Goal: Task Accomplishment & Management: Complete application form

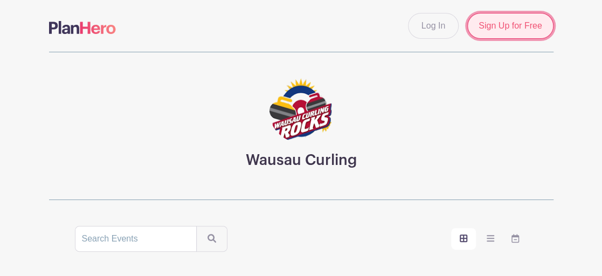
click at [512, 31] on link "Sign Up for Free" at bounding box center [510, 26] width 86 height 26
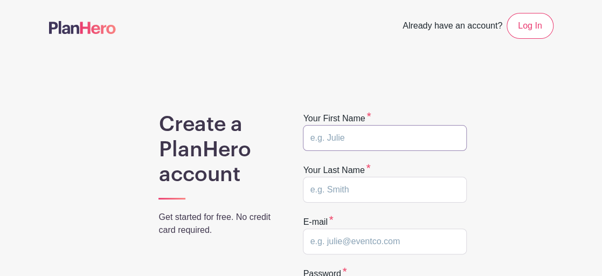
click at [312, 137] on input "text" at bounding box center [385, 138] width 164 height 26
type input "Judy"
click at [307, 190] on input "text" at bounding box center [385, 190] width 164 height 26
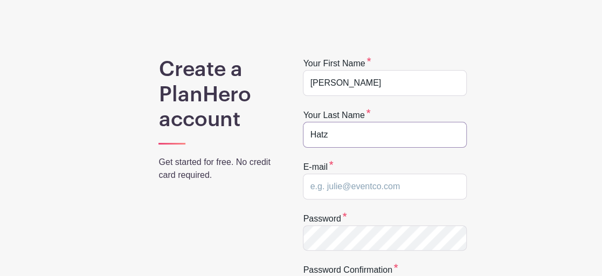
scroll to position [108, 0]
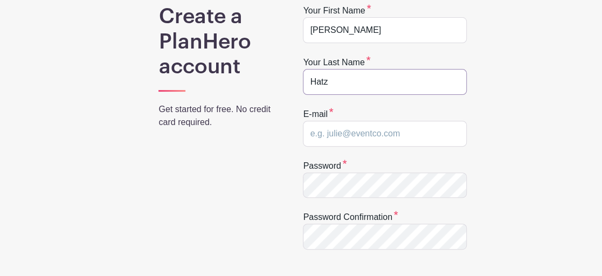
type input "Hatz"
click at [307, 135] on input "email" at bounding box center [385, 134] width 164 height 26
type input "hatzjl@aol.com"
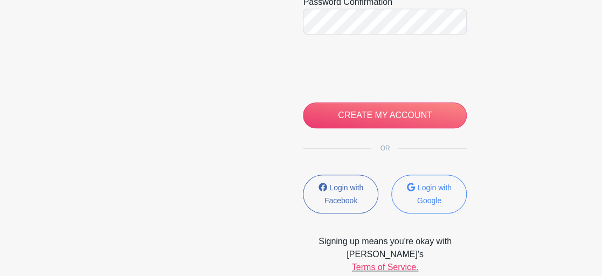
scroll to position [323, 0]
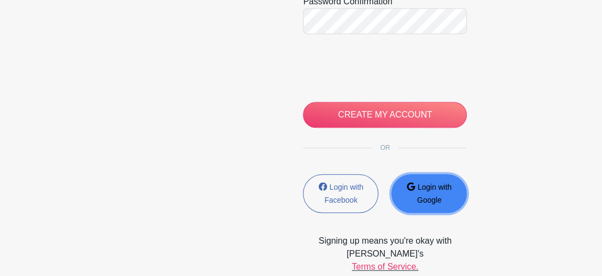
click at [430, 192] on button "Login with Google" at bounding box center [428, 193] width 75 height 39
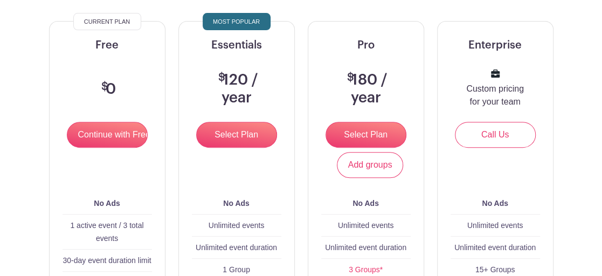
scroll to position [81, 0]
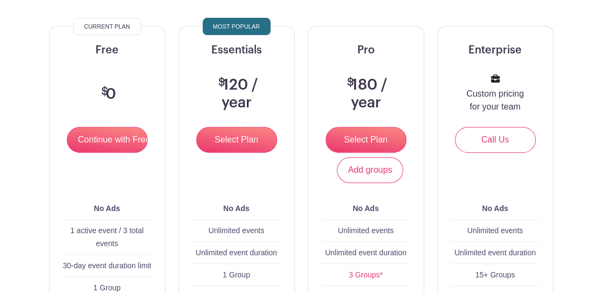
scroll to position [108, 0]
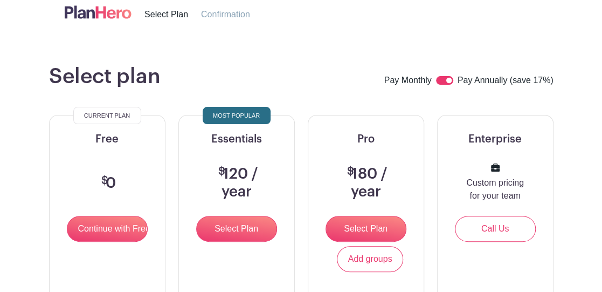
scroll to position [12, 0]
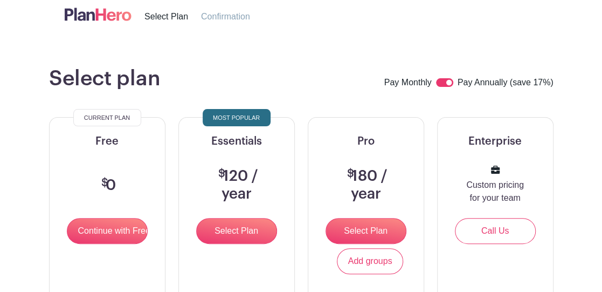
drag, startPoint x: 442, startPoint y: 87, endPoint x: 428, endPoint y: 94, distance: 15.4
drag, startPoint x: 436, startPoint y: 85, endPoint x: 415, endPoint y: 89, distance: 22.1
click at [415, 89] on div "Pay Monthly Pay Annually (save 17%)" at bounding box center [468, 83] width 169 height 14
drag, startPoint x: 449, startPoint y: 82, endPoint x: 412, endPoint y: 88, distance: 38.2
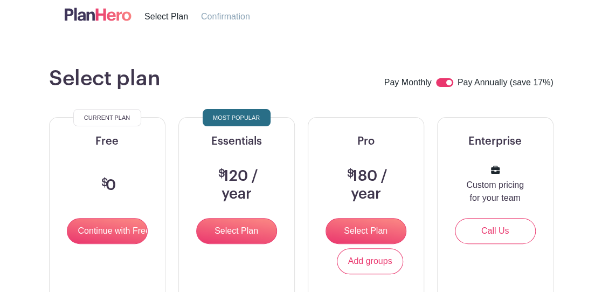
click at [412, 88] on div "Pay Monthly Pay Annually (save 17%)" at bounding box center [468, 83] width 169 height 14
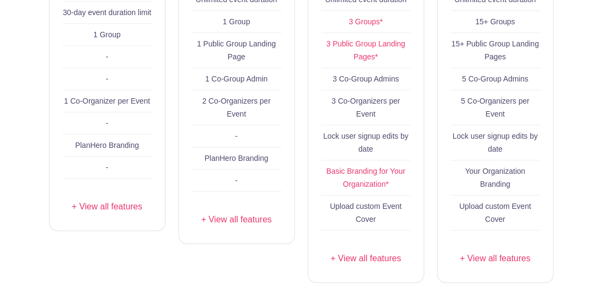
scroll to position [443, 0]
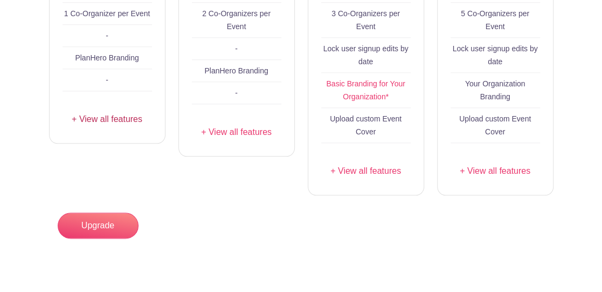
click at [103, 119] on link "+ View all features" at bounding box center [107, 119] width 89 height 13
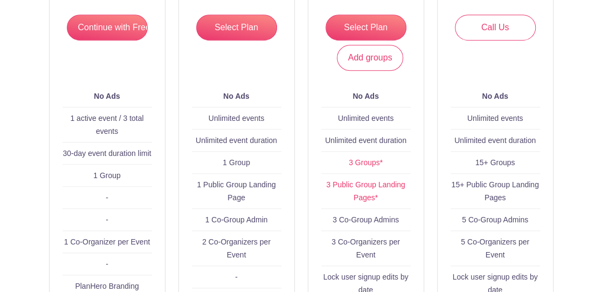
scroll to position [216, 0]
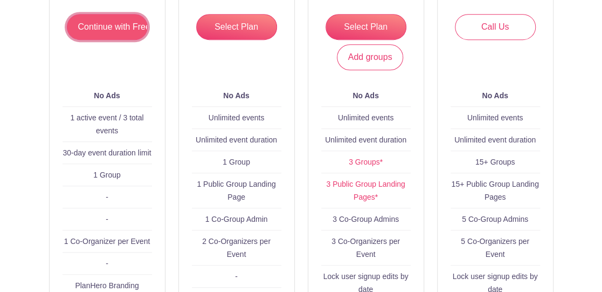
click at [100, 28] on input "Continue with Free" at bounding box center [107, 27] width 81 height 26
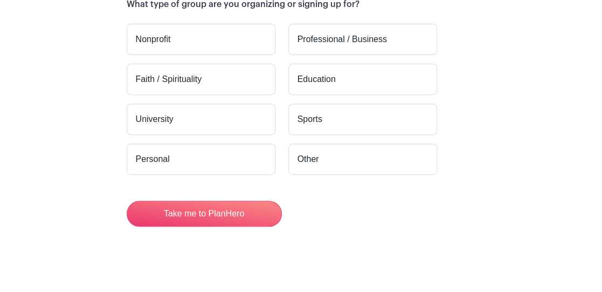
scroll to position [155, 0]
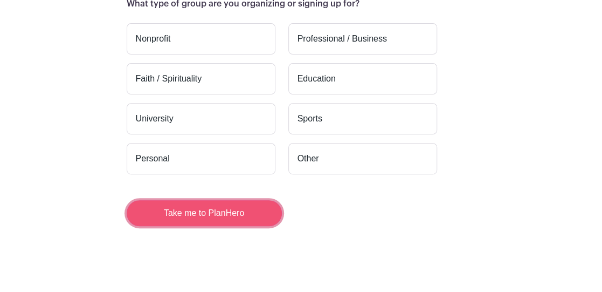
click at [212, 216] on button "Take me to PlanHero" at bounding box center [204, 213] width 155 height 26
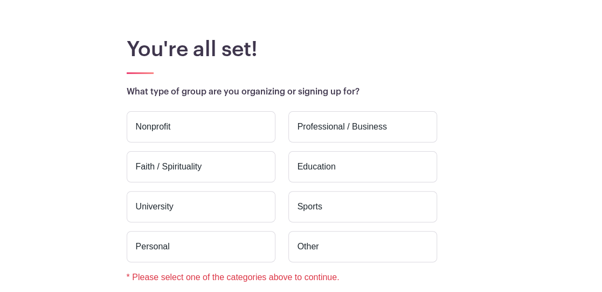
scroll to position [108, 0]
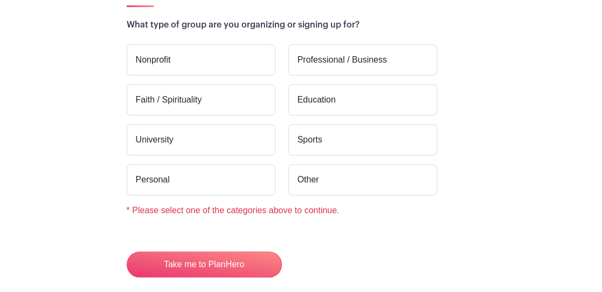
click at [308, 140] on label "Sports" at bounding box center [362, 139] width 149 height 31
click at [0, 0] on input "Sports" at bounding box center [0, 0] width 0 height 0
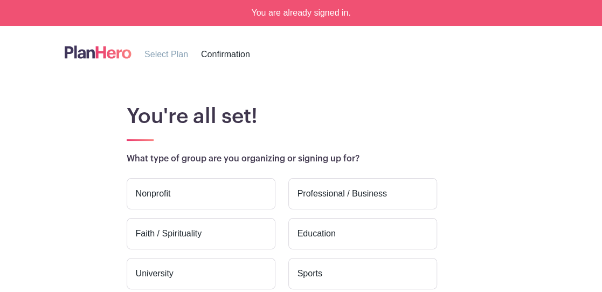
scroll to position [108, 0]
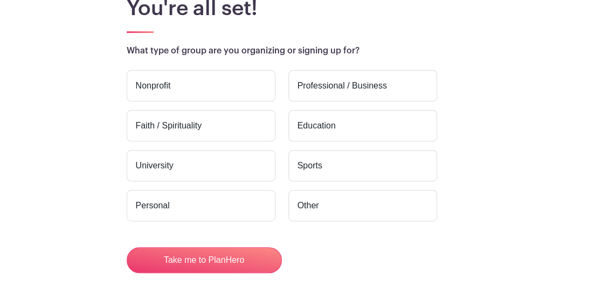
click at [312, 164] on label "Sports" at bounding box center [362, 165] width 149 height 31
click at [0, 0] on input "Sports" at bounding box center [0, 0] width 0 height 0
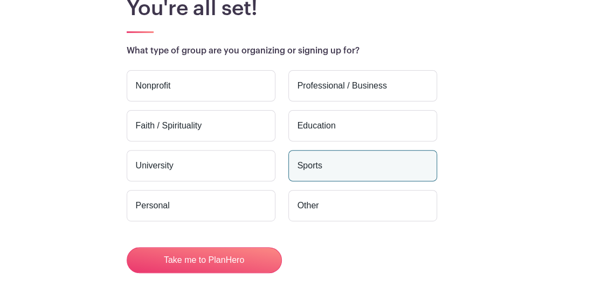
click at [315, 166] on label "Sports" at bounding box center [362, 165] width 149 height 31
click at [0, 0] on input "Sports" at bounding box center [0, 0] width 0 height 0
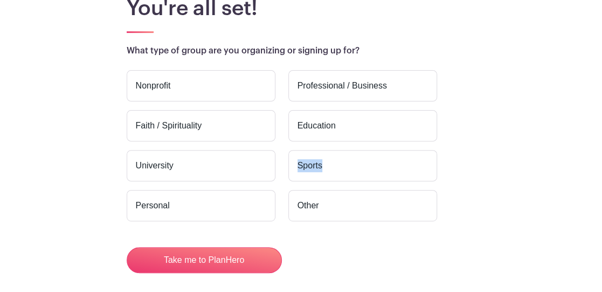
click at [315, 166] on label "Sports" at bounding box center [362, 165] width 149 height 31
click at [0, 0] on input "Sports" at bounding box center [0, 0] width 0 height 0
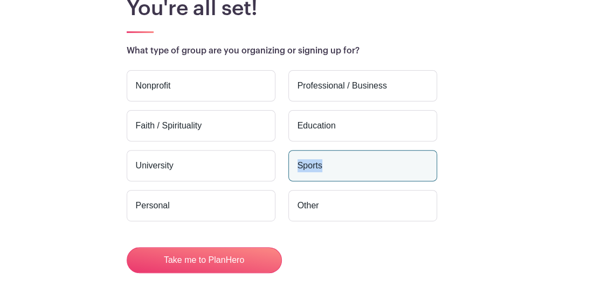
click at [315, 166] on label "Sports" at bounding box center [362, 165] width 149 height 31
click at [0, 0] on input "Sports" at bounding box center [0, 0] width 0 height 0
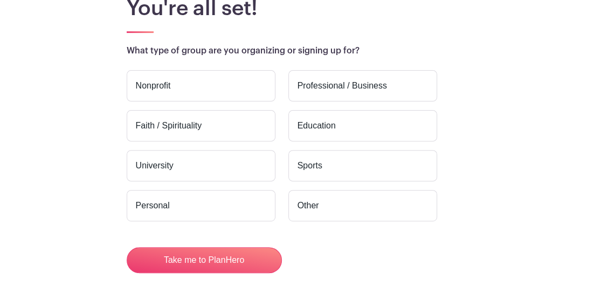
click at [311, 163] on label "Sports" at bounding box center [362, 165] width 149 height 31
click at [0, 0] on input "Sports" at bounding box center [0, 0] width 0 height 0
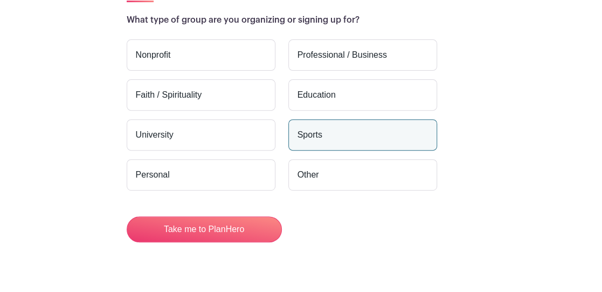
scroll to position [155, 0]
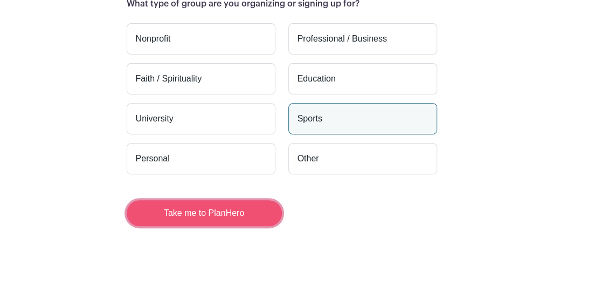
click at [256, 212] on button "Take me to PlanHero" at bounding box center [204, 213] width 155 height 26
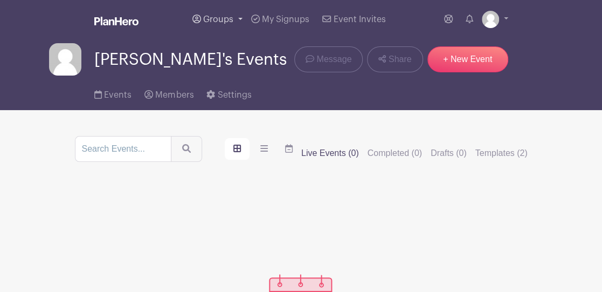
click at [240, 18] on link "Groups" at bounding box center [217, 19] width 59 height 39
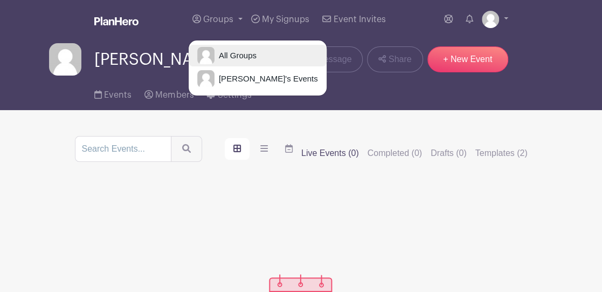
click at [234, 54] on span "All Groups" at bounding box center [235, 56] width 42 height 12
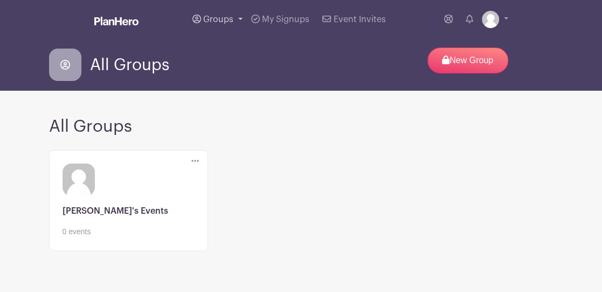
click at [240, 17] on link "Groups" at bounding box center [217, 19] width 59 height 39
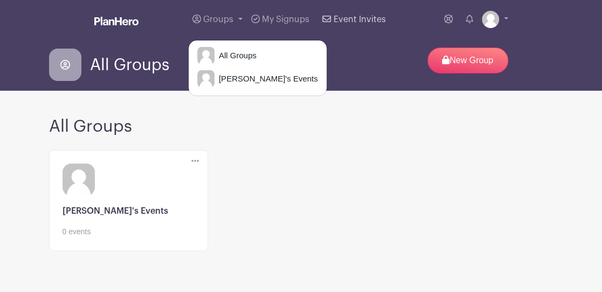
click at [356, 19] on span "Event Invites" at bounding box center [360, 19] width 52 height 9
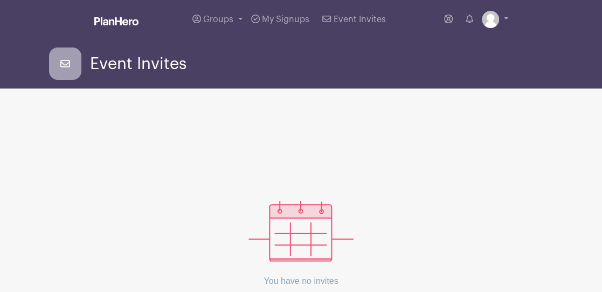
click at [63, 63] on icon at bounding box center [65, 63] width 32 height 32
click at [124, 21] on img at bounding box center [116, 21] width 44 height 9
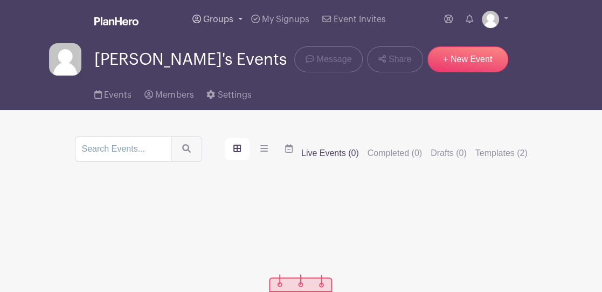
click at [239, 16] on link "Groups" at bounding box center [217, 19] width 59 height 39
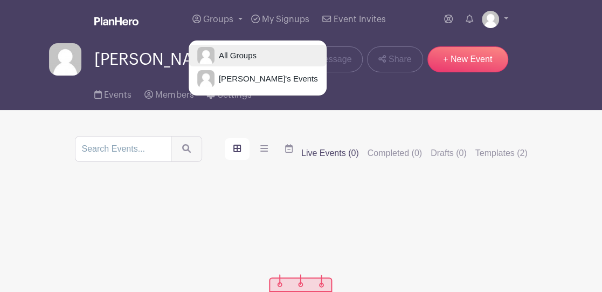
click at [230, 54] on span "All Groups" at bounding box center [235, 56] width 42 height 12
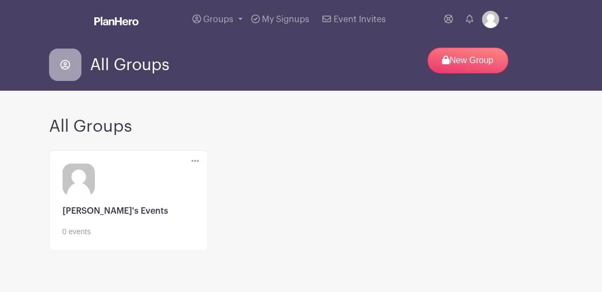
click at [65, 66] on icon at bounding box center [65, 65] width 10 height 10
click at [121, 66] on span "All Groups" at bounding box center [129, 65] width 79 height 18
click at [237, 18] on link "Groups" at bounding box center [217, 19] width 59 height 39
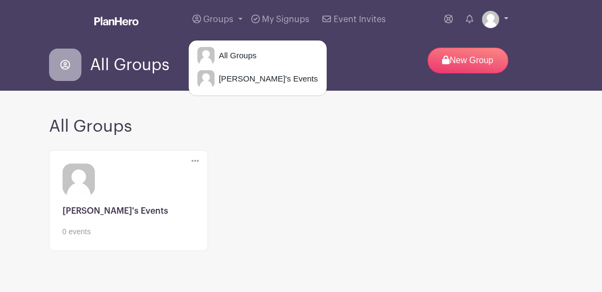
click at [504, 18] on link at bounding box center [495, 19] width 26 height 17
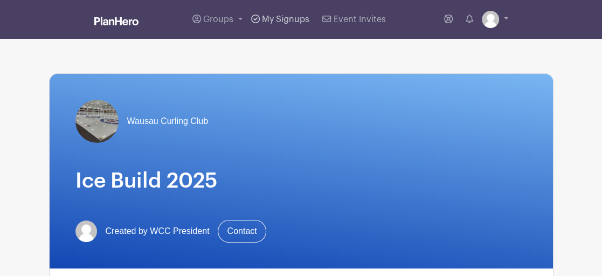
click at [287, 20] on span "My Signups" at bounding box center [285, 19] width 47 height 9
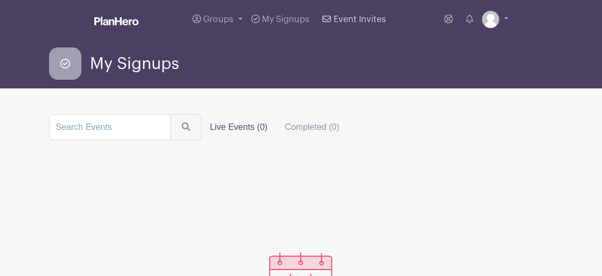
click at [370, 18] on span "Event Invites" at bounding box center [360, 19] width 52 height 9
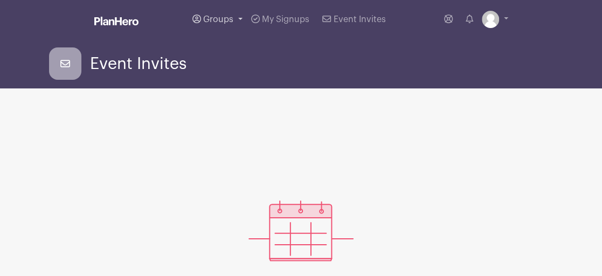
click at [221, 22] on span "Groups" at bounding box center [218, 19] width 30 height 9
